Goal: Task Accomplishment & Management: Manage account settings

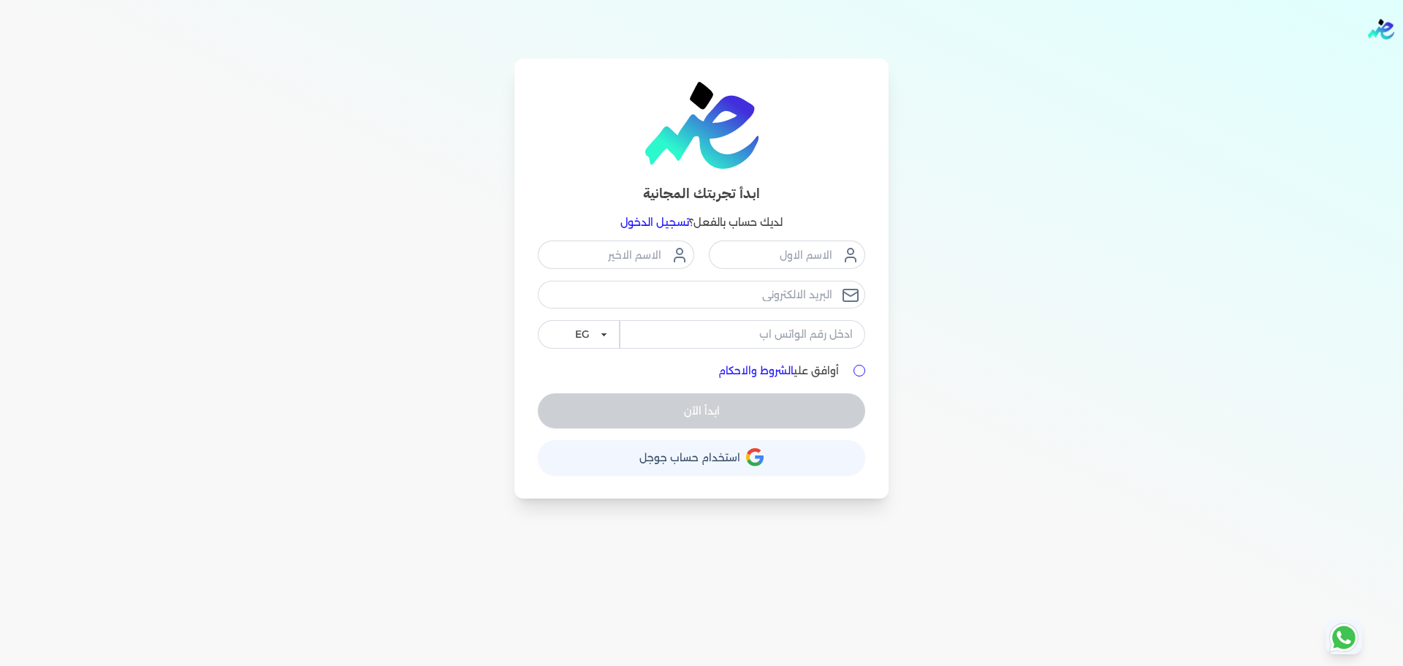
click at [654, 217] on link "تسجيل الدخول" at bounding box center [654, 222] width 69 height 13
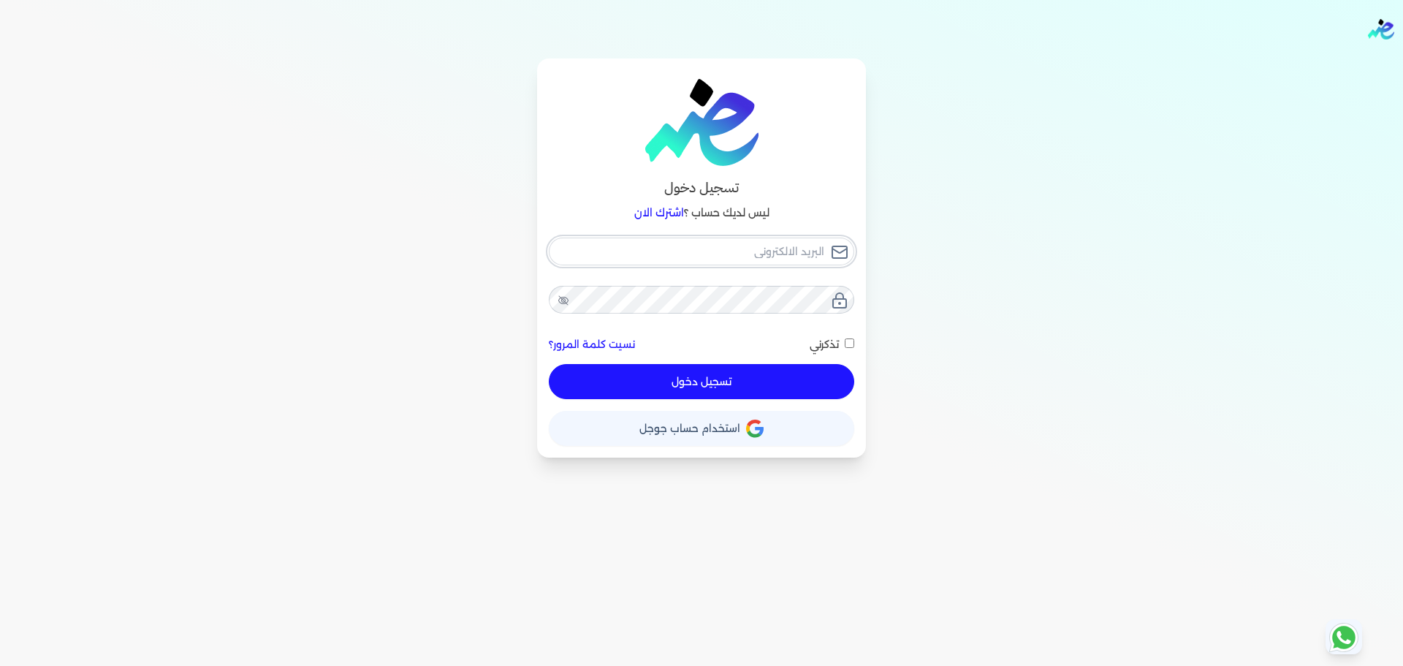
click at [674, 244] on input "email" at bounding box center [701, 251] width 305 height 28
checkbox input "false"
type input "seattleadvan"
checkbox input "false"
type input "[EMAIL_ADDRESS]."
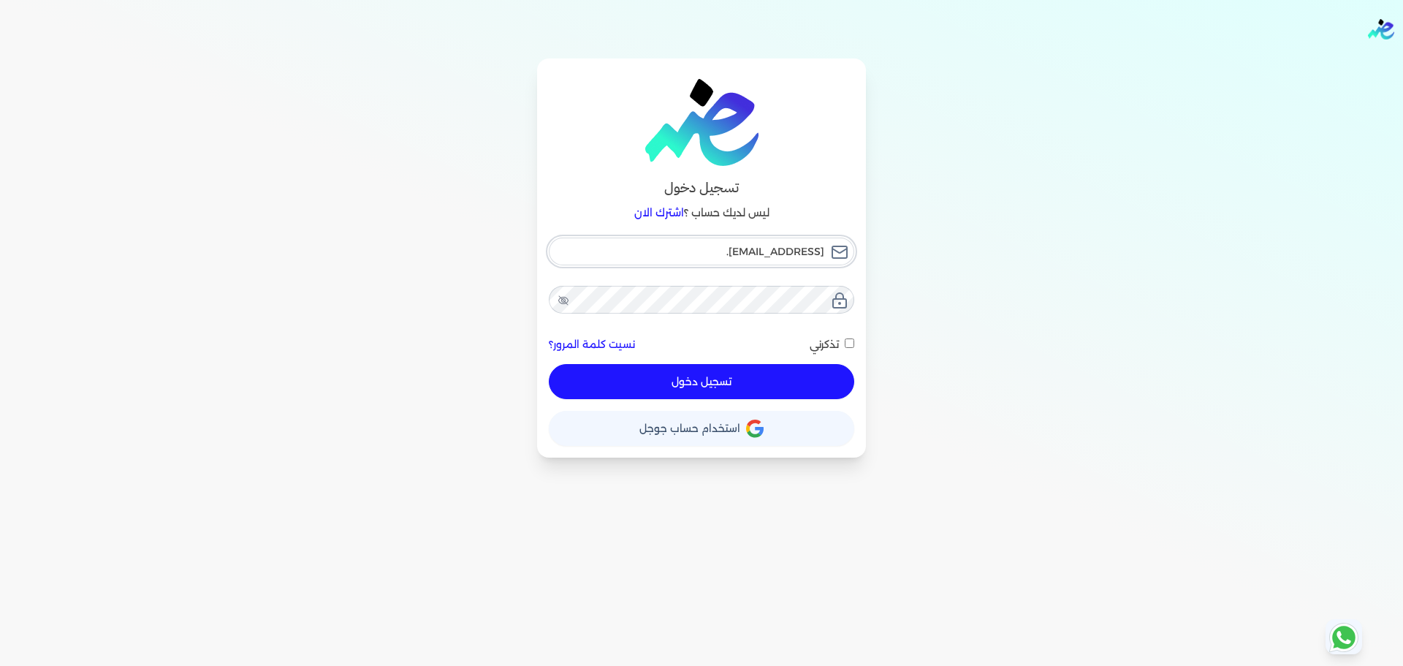
click at [674, 244] on input "[EMAIL_ADDRESS]." at bounding box center [701, 251] width 305 height 28
checkbox input "false"
type input "[EMAIL_ADDRESS][DOMAIN_NAME]"
click at [674, 244] on input "[EMAIL_ADDRESS][DOMAIN_NAME]" at bounding box center [701, 251] width 305 height 28
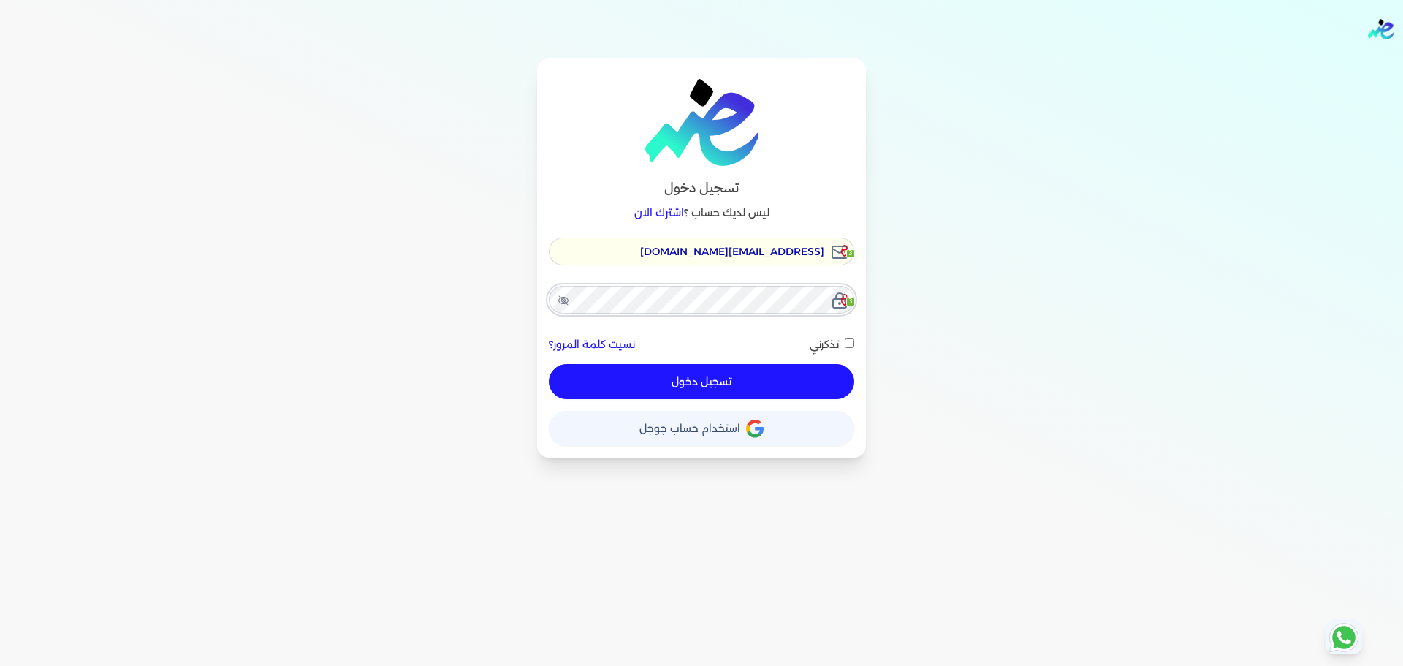
checkbox input "false"
paste input "ensoulify2021"
type input "[EMAIL_ADDRESS][DOMAIN_NAME]"
checkbox input "false"
type input "[EMAIL_ADDRESS][DOMAIN_NAME]"
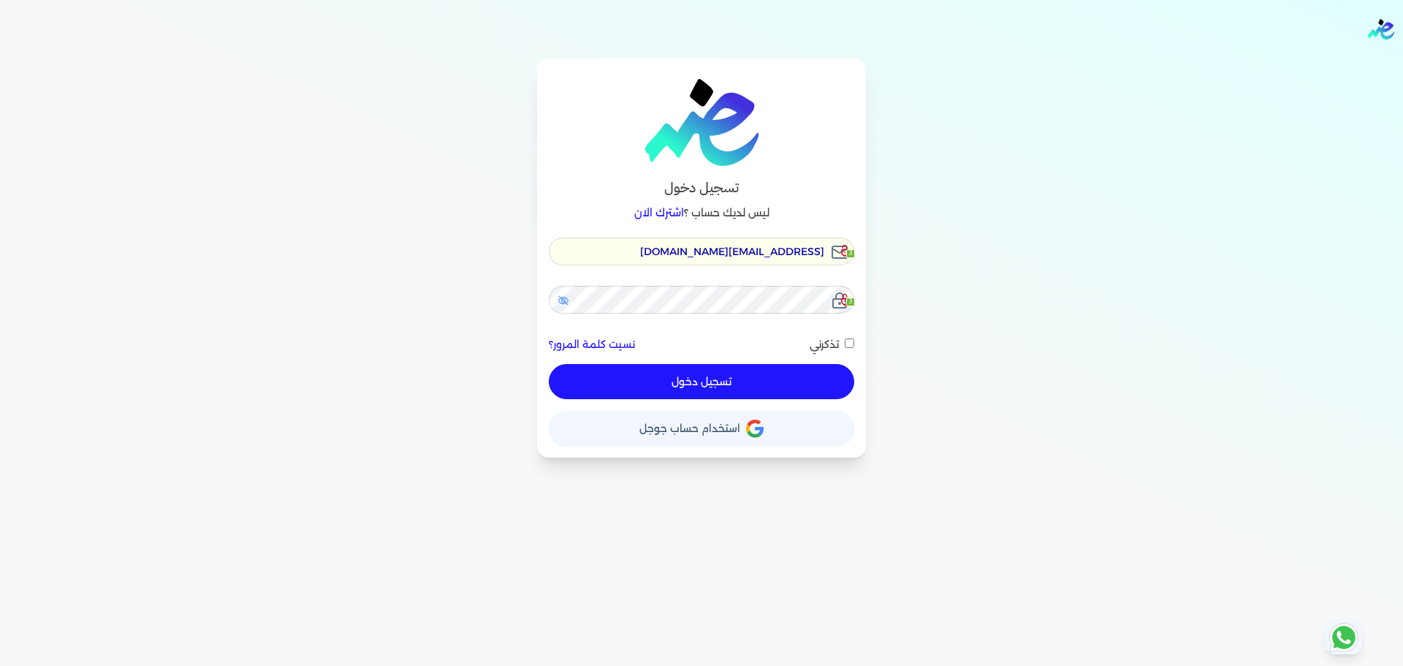
click at [560, 295] on icon at bounding box center [564, 300] width 12 height 12
click at [690, 380] on button "تسجيل دخول" at bounding box center [701, 381] width 305 height 35
checkbox input "false"
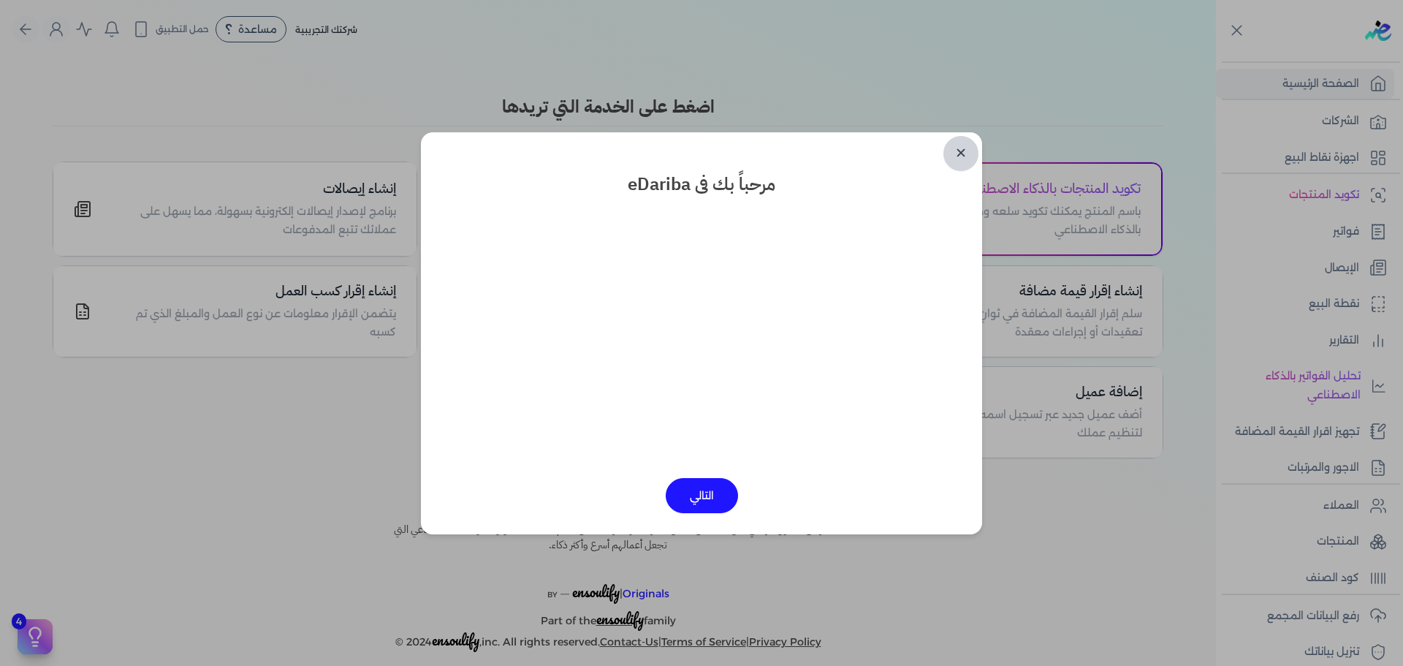
click at [956, 155] on link "✕" at bounding box center [960, 153] width 35 height 35
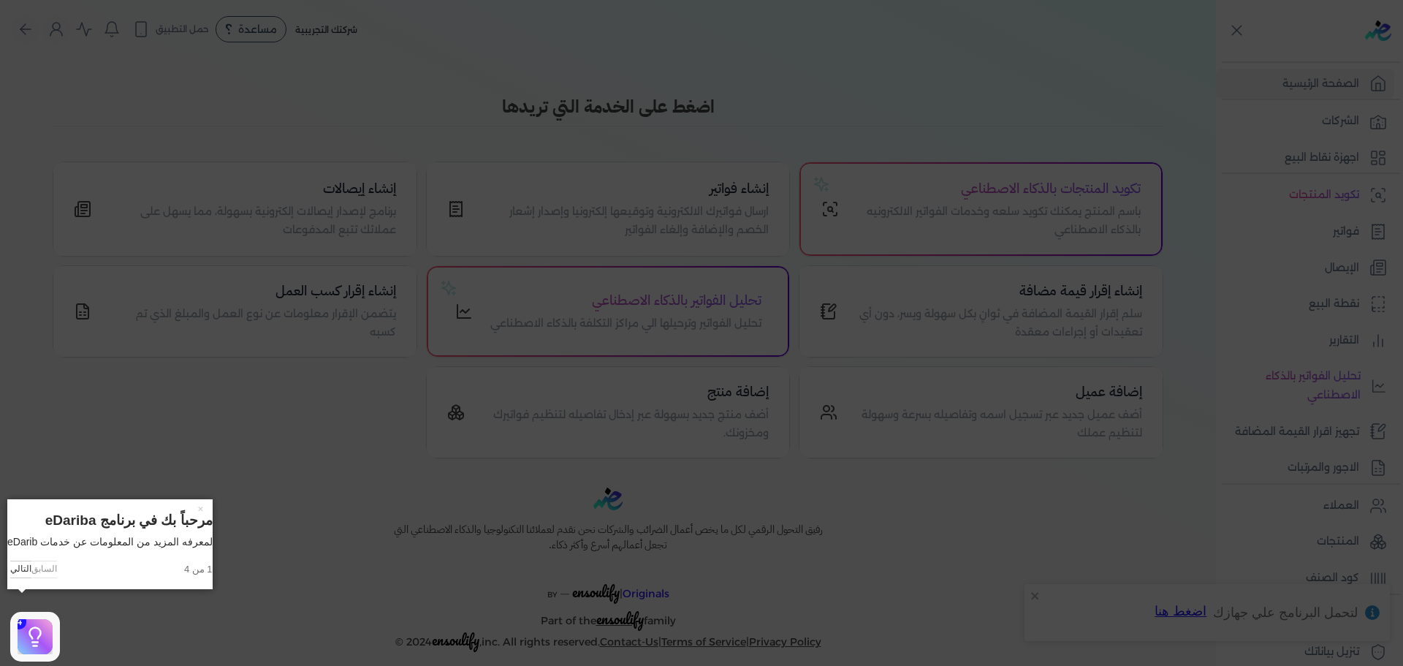
click at [1019, 61] on icon at bounding box center [701, 333] width 1403 height 666
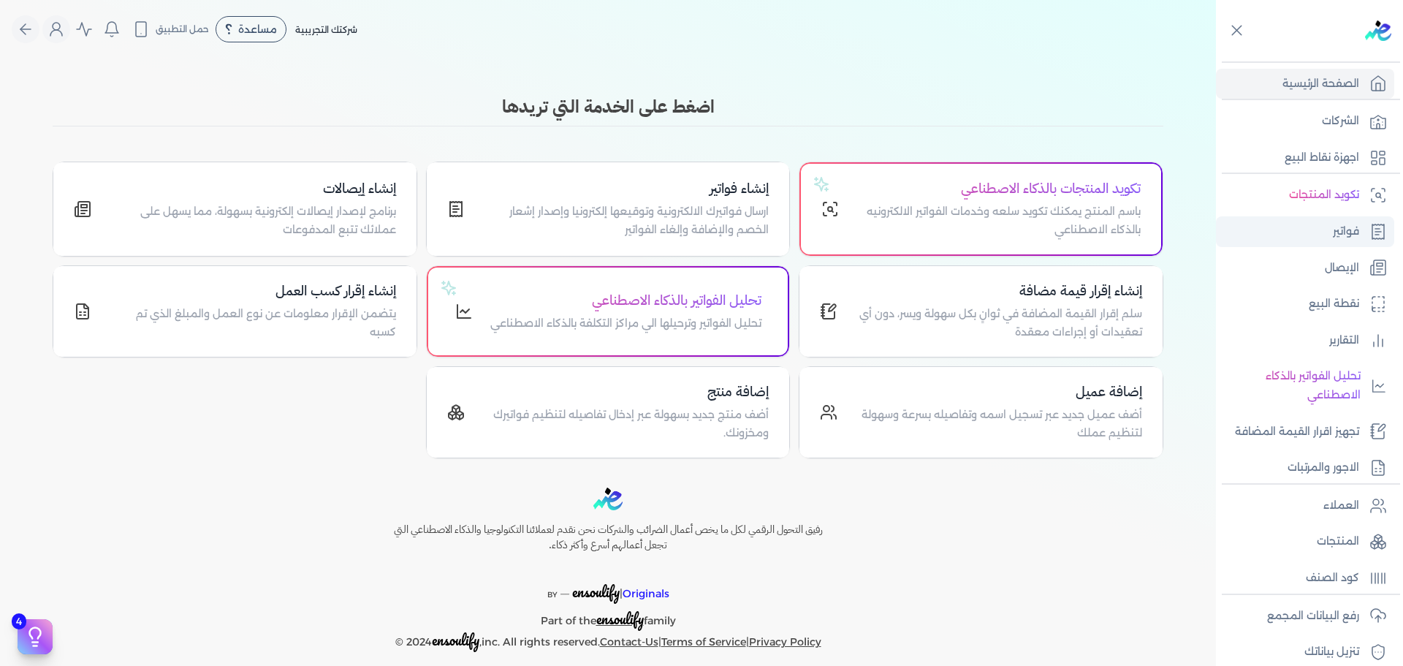
click at [1337, 246] on link "فواتير" at bounding box center [1305, 231] width 178 height 31
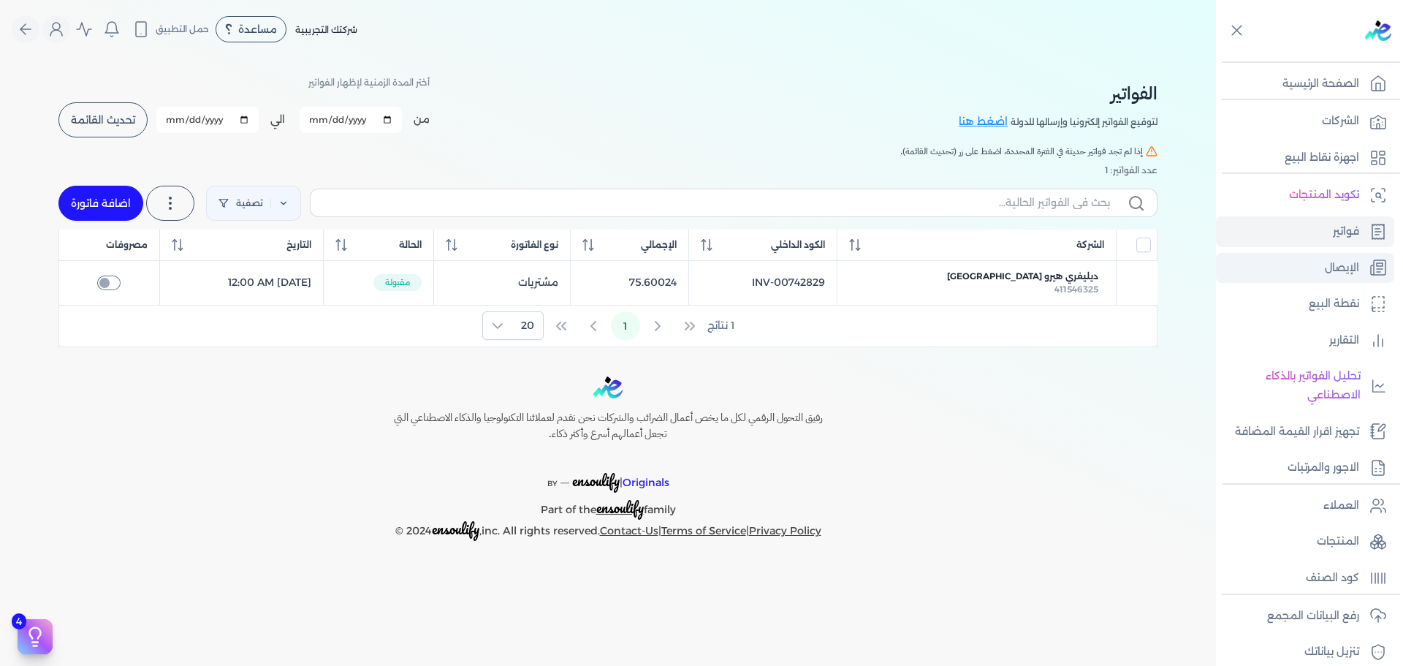
click at [1337, 275] on p "الإيصال" at bounding box center [1342, 268] width 34 height 19
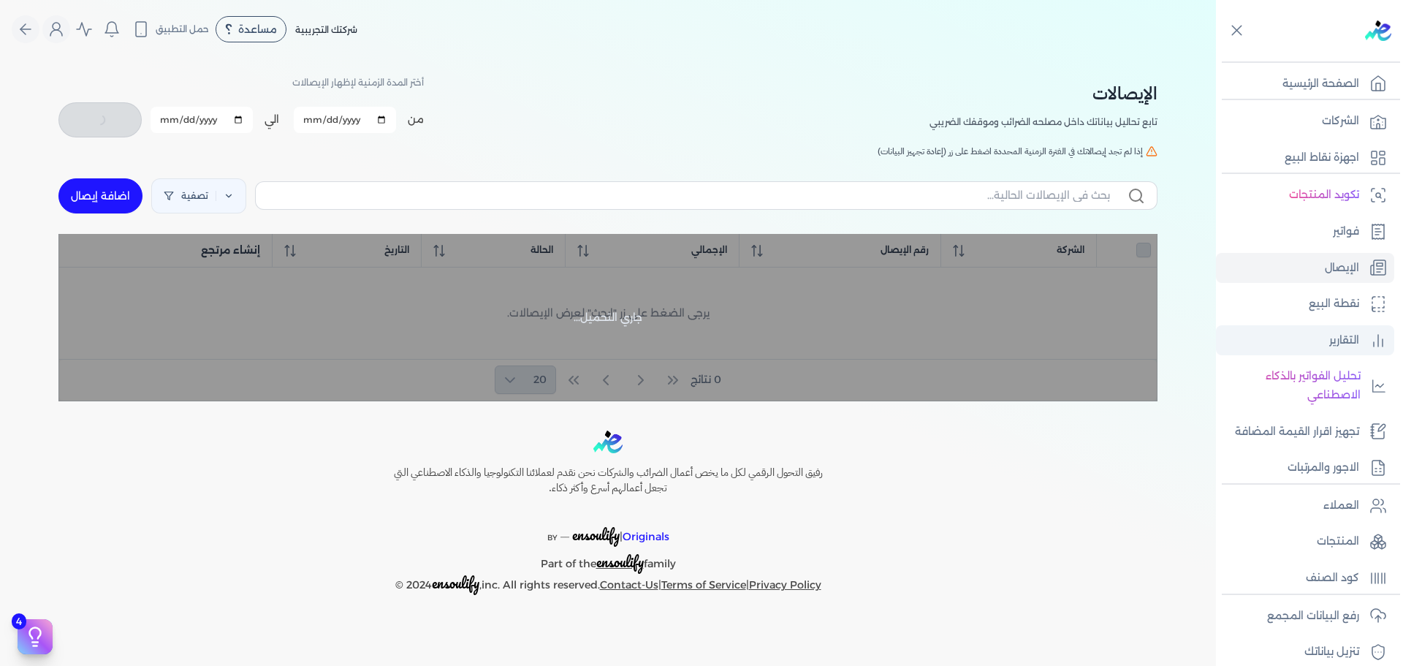
checkbox input "false"
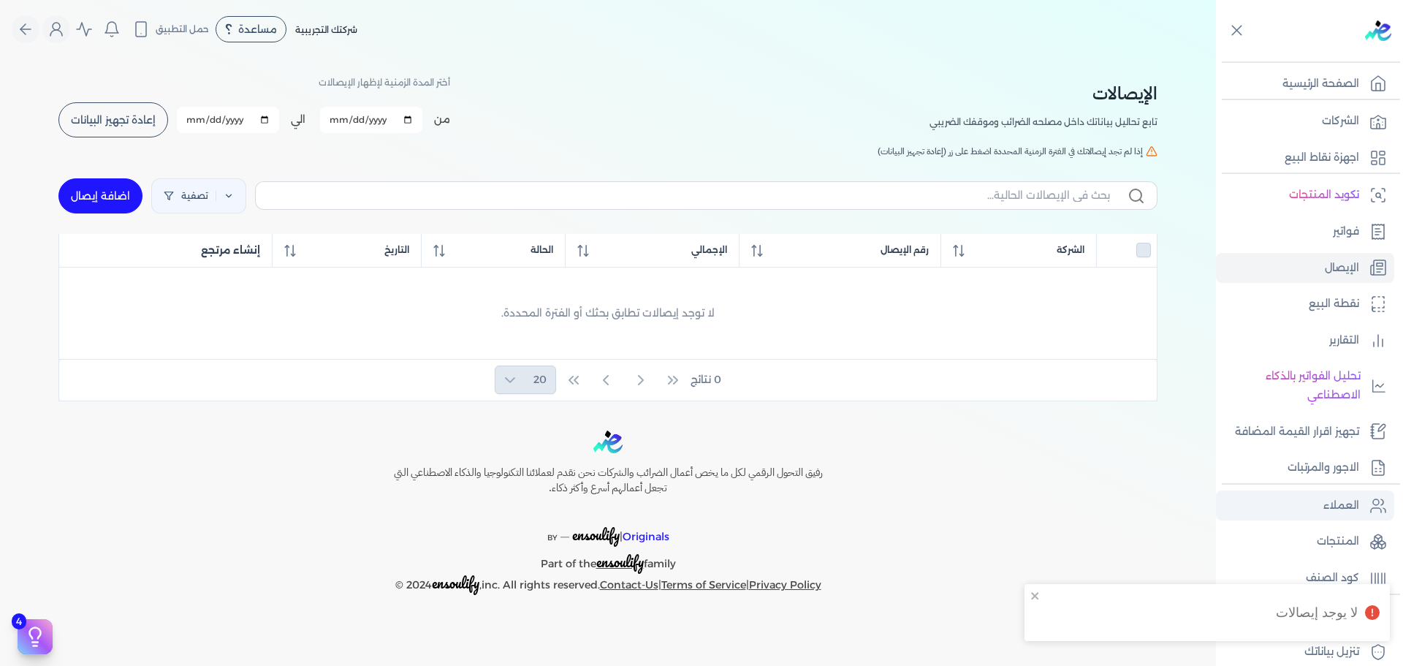
click at [1339, 503] on p "العملاء" at bounding box center [1341, 505] width 36 height 19
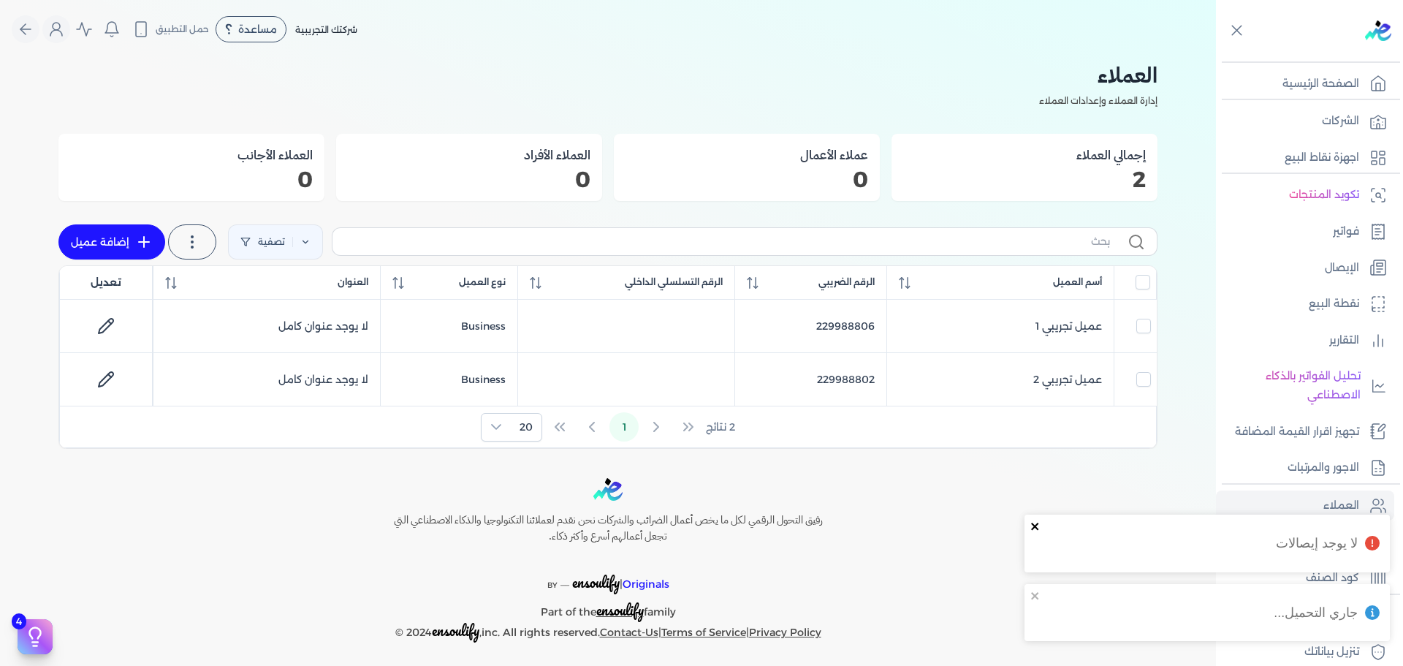
click at [1033, 531] on icon "close" at bounding box center [1035, 526] width 10 height 12
click at [1033, 593] on icon "close" at bounding box center [1034, 595] width 7 height 7
click at [1337, 541] on p "المنتجات" at bounding box center [1338, 541] width 42 height 19
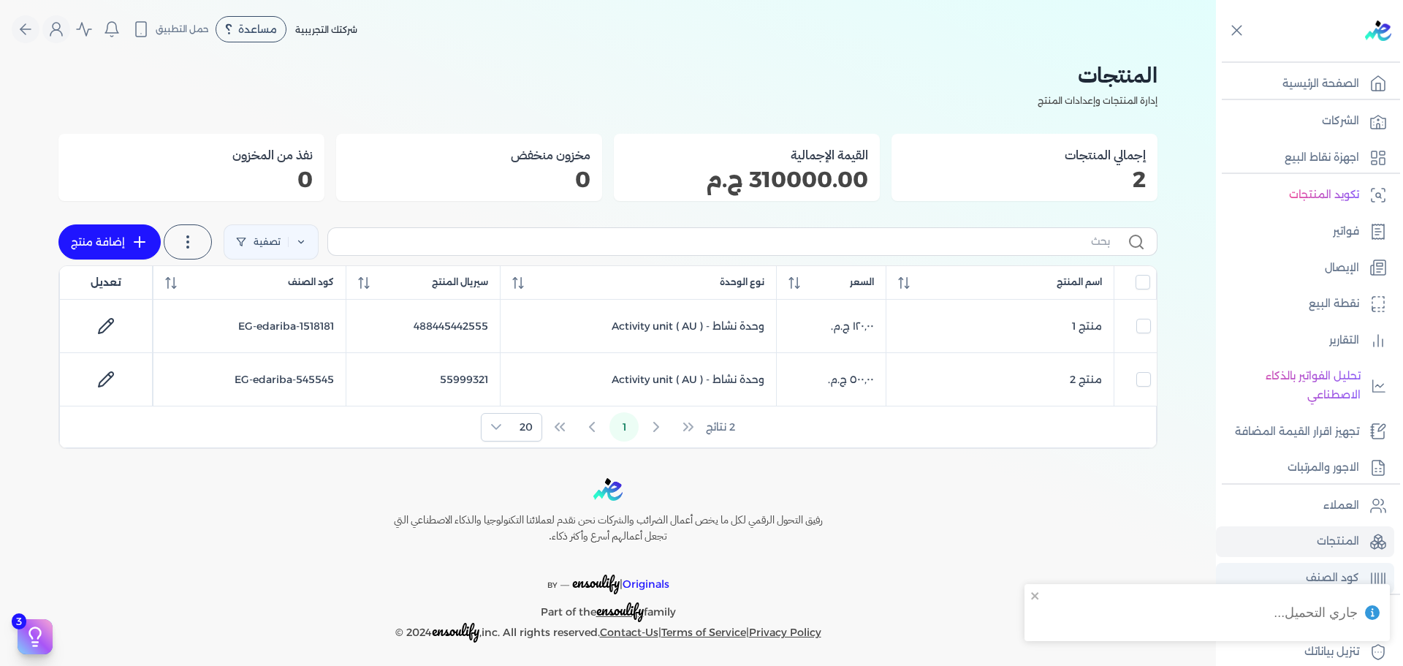
click at [1320, 571] on p "كود الصنف" at bounding box center [1332, 578] width 53 height 19
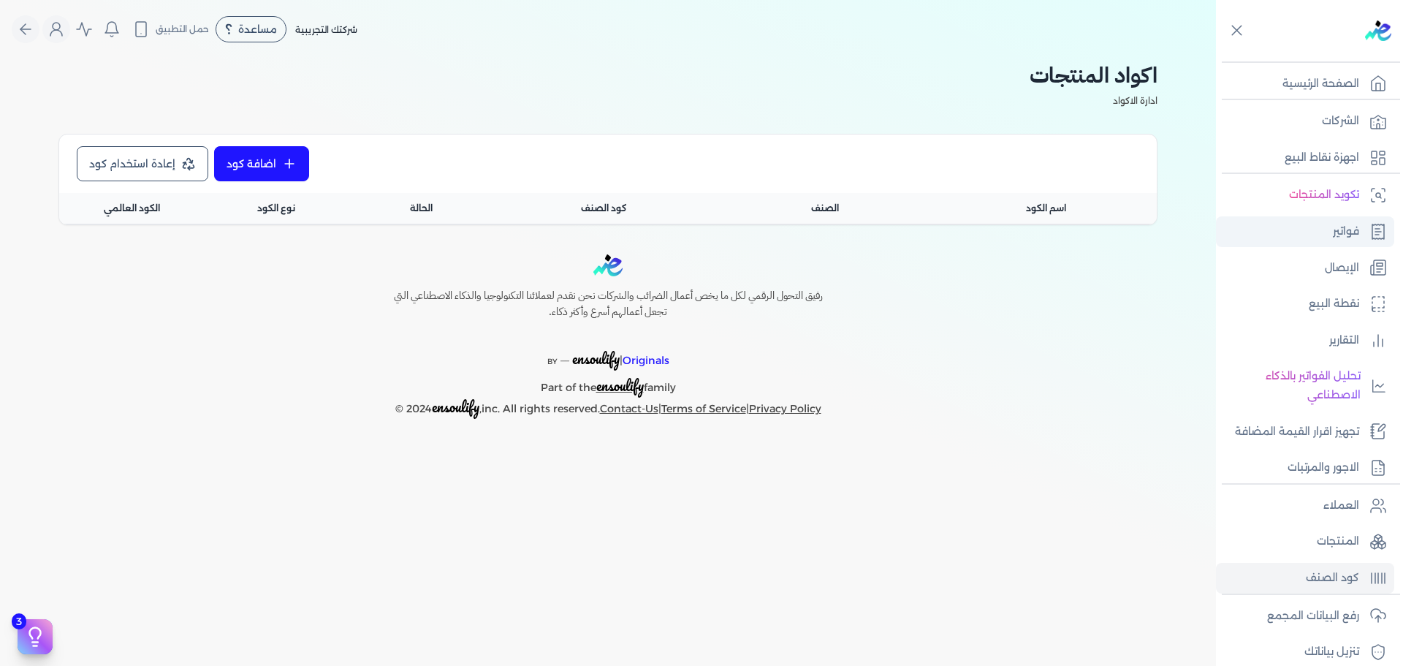
click at [1340, 233] on p "فواتير" at bounding box center [1346, 231] width 26 height 19
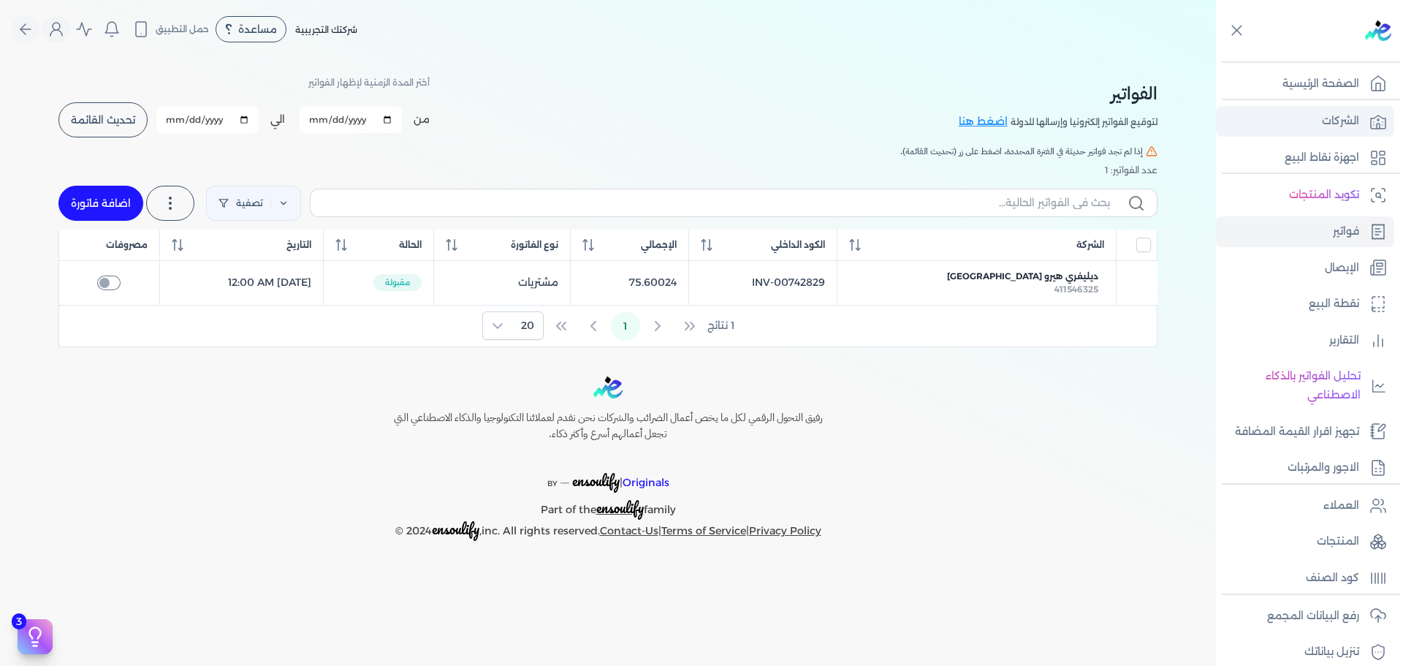
click at [1334, 132] on link "الشركات" at bounding box center [1305, 121] width 178 height 31
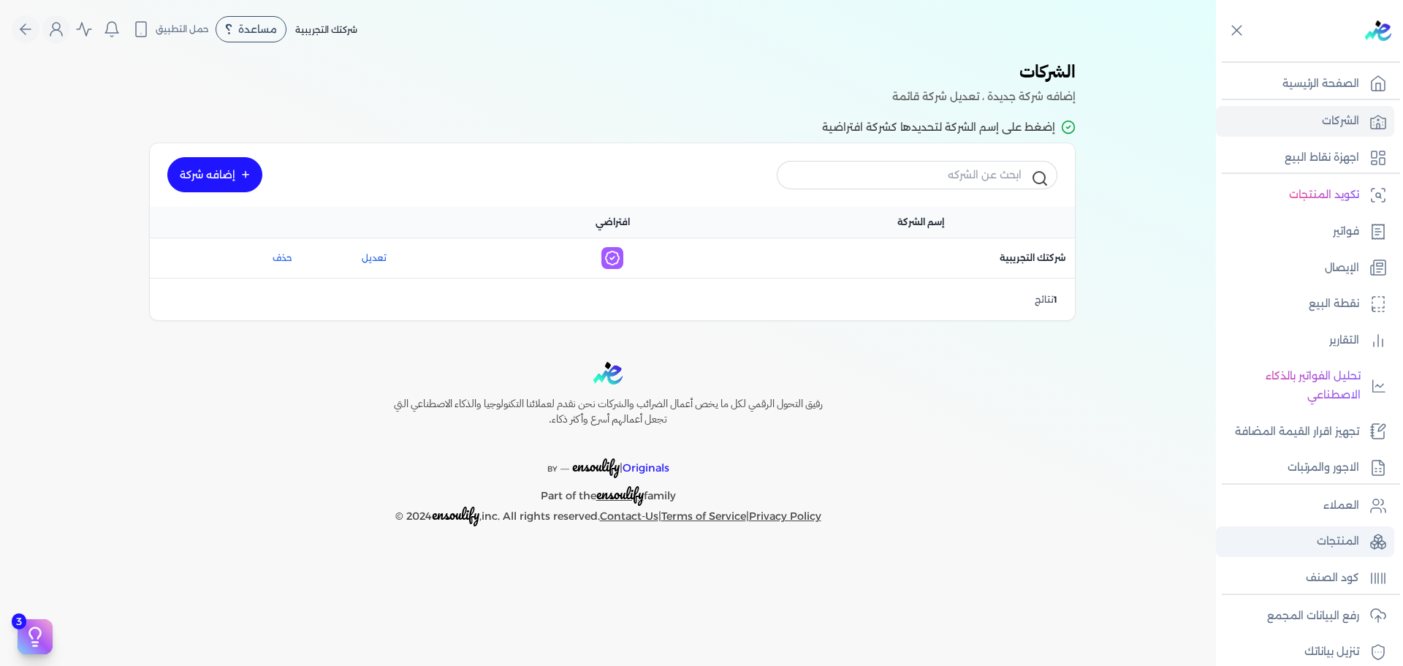
click at [1339, 529] on link "المنتجات" at bounding box center [1305, 541] width 178 height 31
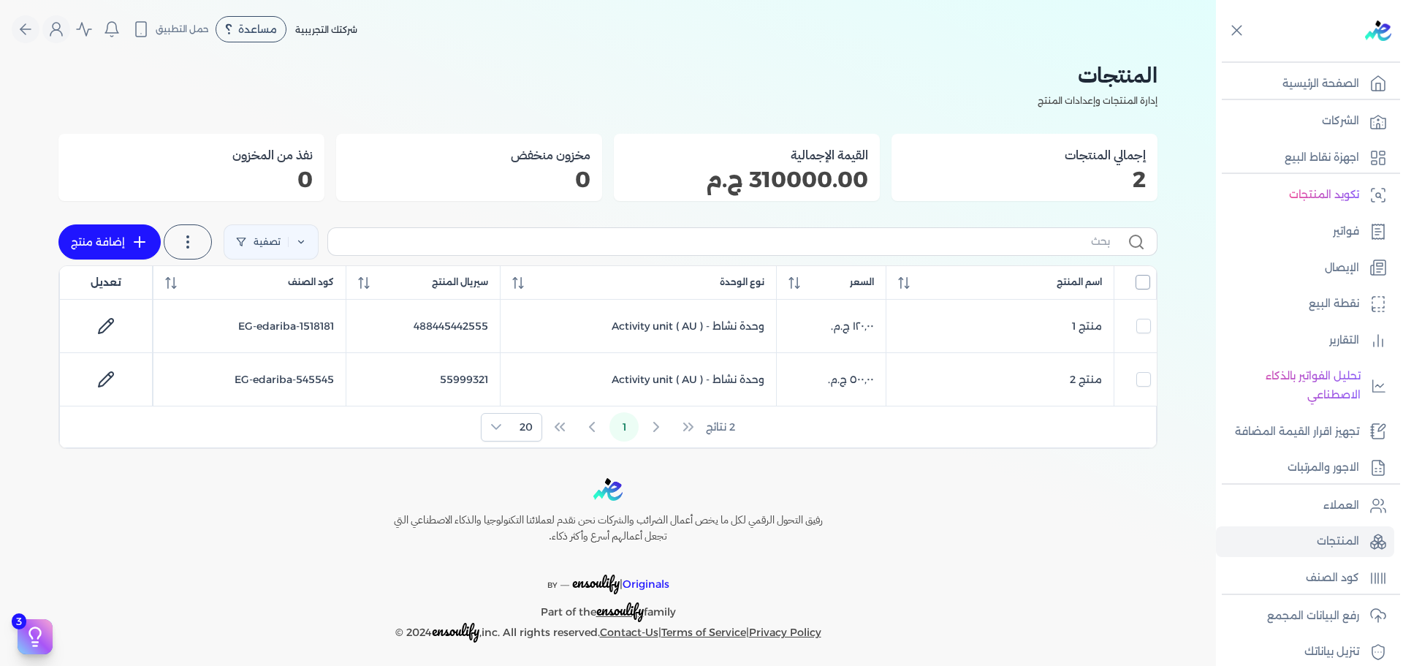
click at [1144, 285] on input "All items unselected" at bounding box center [1143, 282] width 15 height 15
checkbox input "true"
click at [1348, 118] on p "الشركات" at bounding box center [1340, 121] width 37 height 19
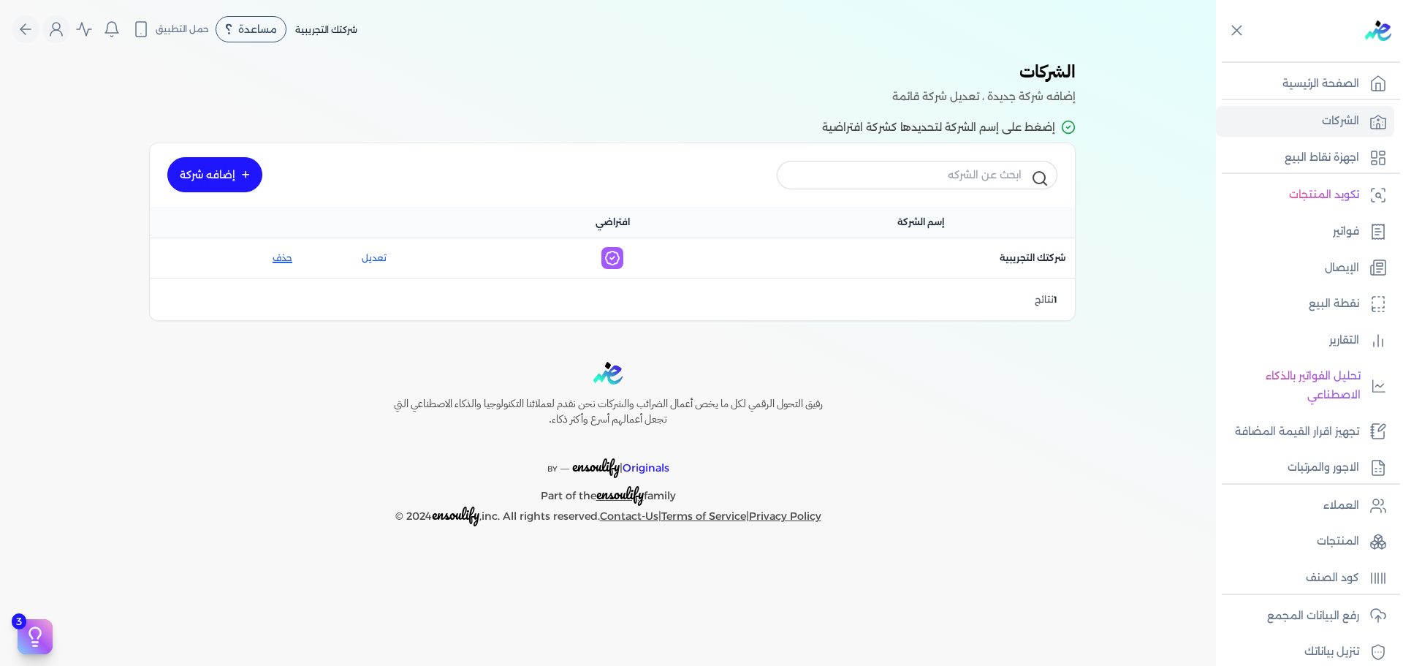
click at [279, 259] on button "حذف" at bounding box center [234, 257] width 116 height 13
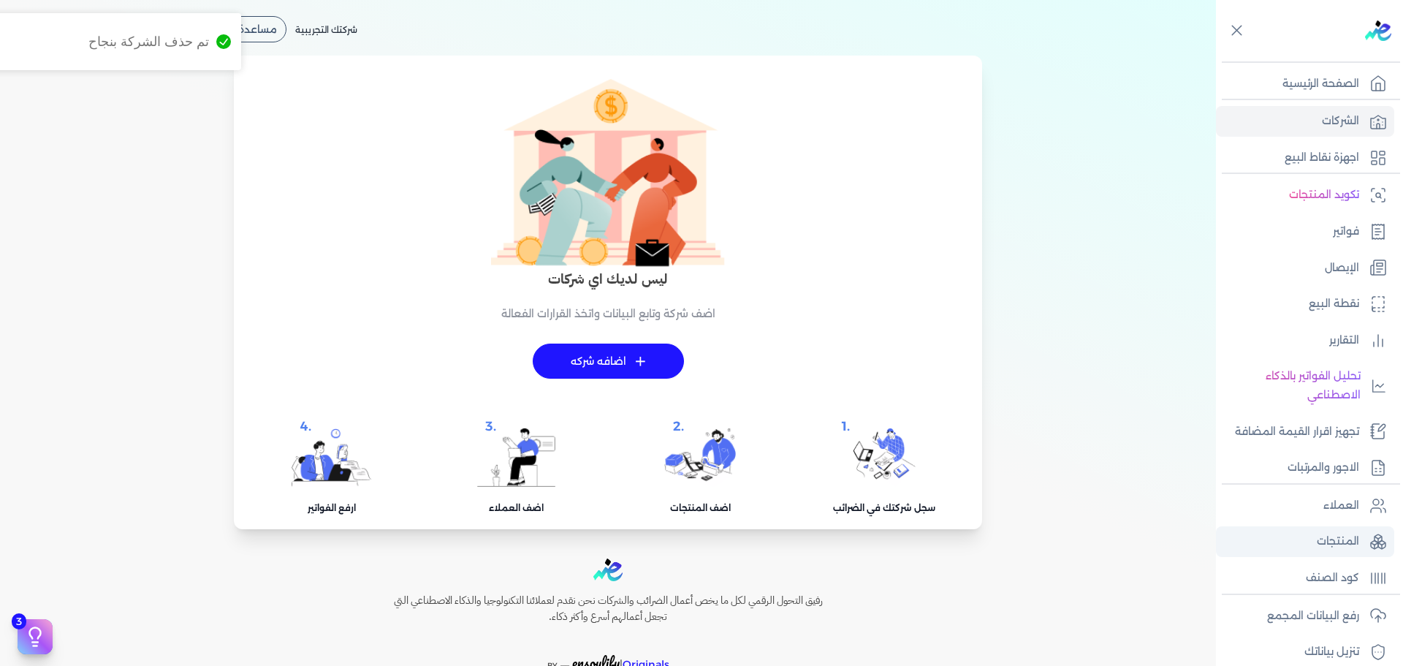
click at [1328, 531] on link "المنتجات" at bounding box center [1305, 541] width 178 height 31
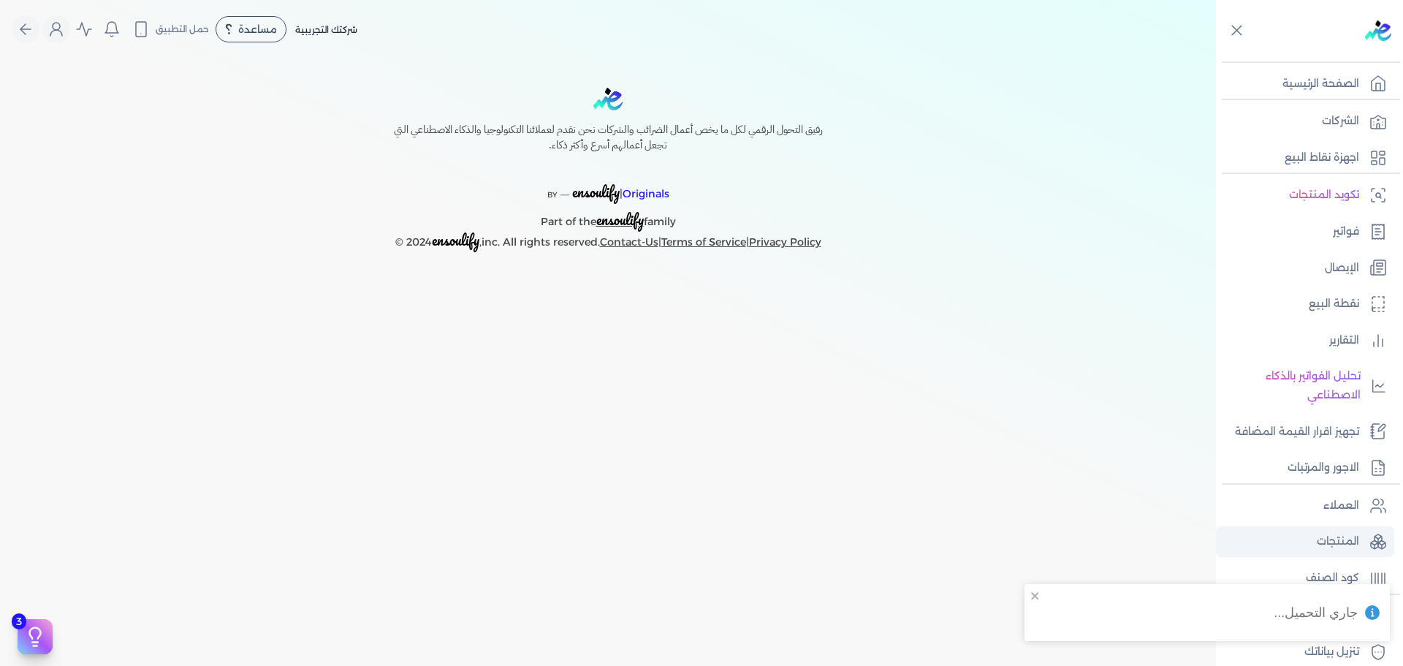
click at [1350, 517] on link "العملاء" at bounding box center [1305, 505] width 178 height 31
click at [1341, 506] on p "العملاء" at bounding box center [1341, 505] width 36 height 19
click at [1328, 347] on link "التقارير" at bounding box center [1305, 340] width 178 height 31
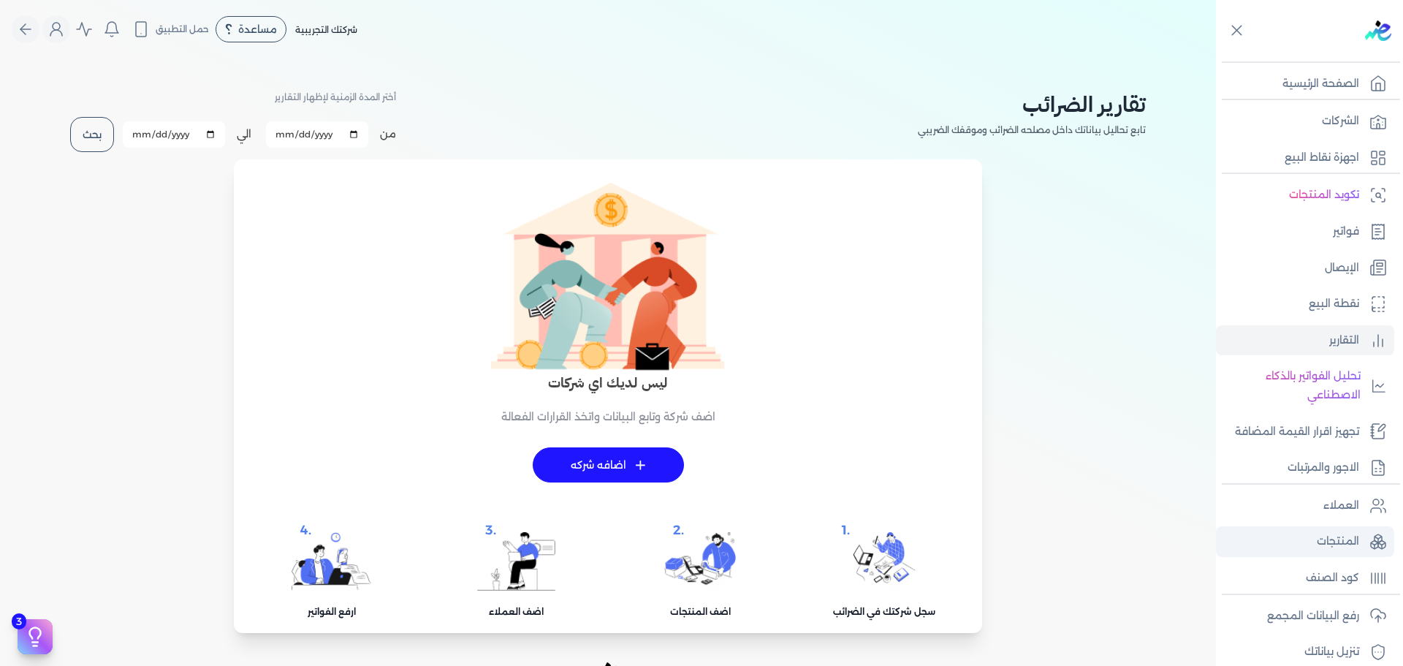
click at [1326, 528] on link "المنتجات" at bounding box center [1305, 541] width 178 height 31
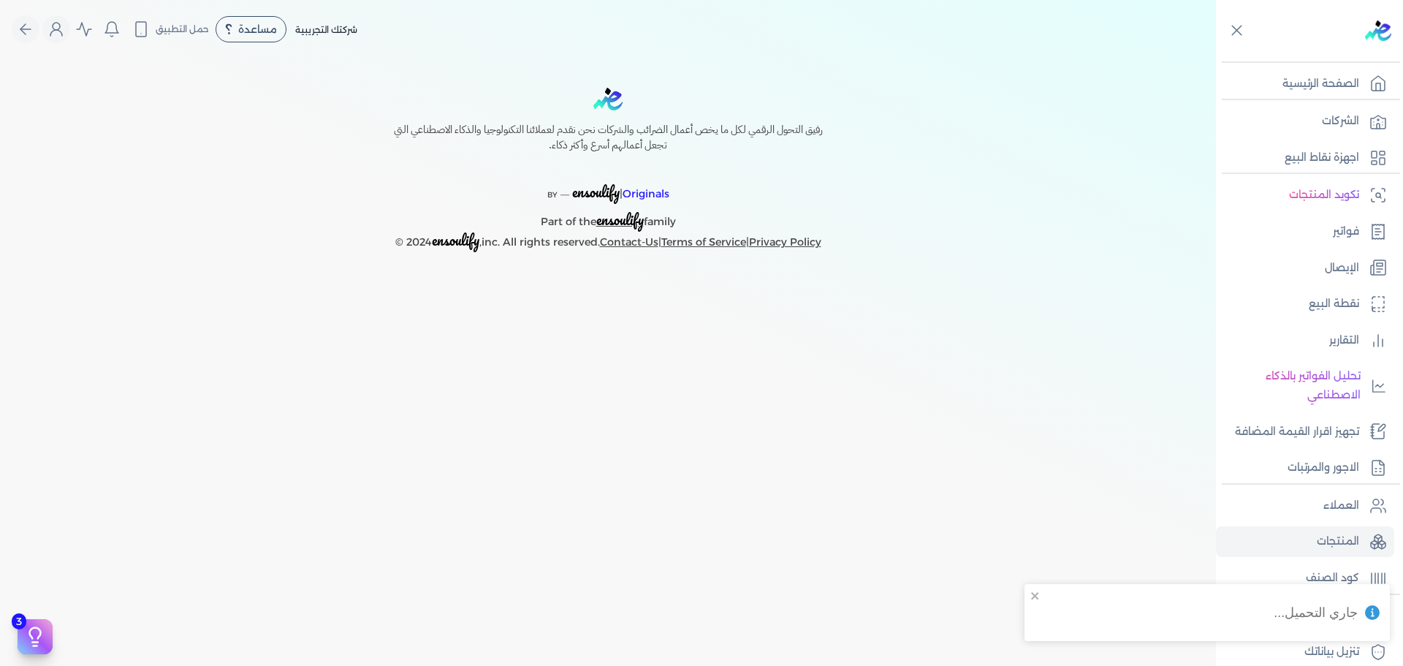
click at [712, 471] on div "Toggle Navigation الاسعار العمولات مساعدة خدمة العملاء دليل المستخدم تسجيل الدخ…" at bounding box center [608, 333] width 1216 height 666
